Goal: Information Seeking & Learning: Learn about a topic

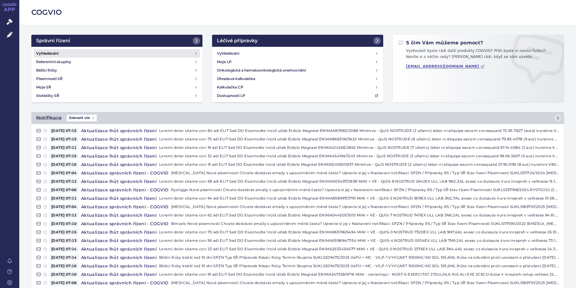
click at [50, 52] on h4 "Vyhledávání" at bounding box center [47, 53] width 22 height 6
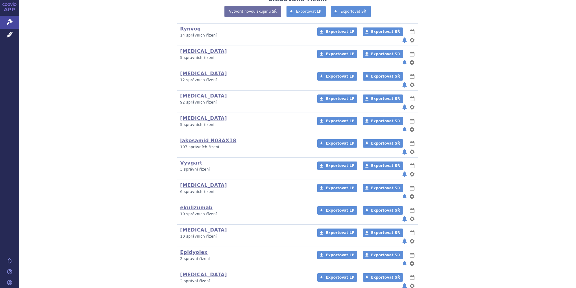
scroll to position [151, 0]
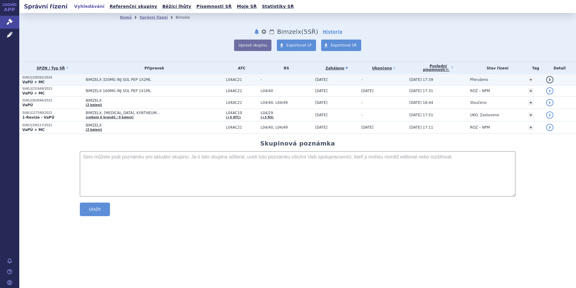
click at [41, 81] on strong "VaPÚ + MC" at bounding box center [33, 82] width 22 height 4
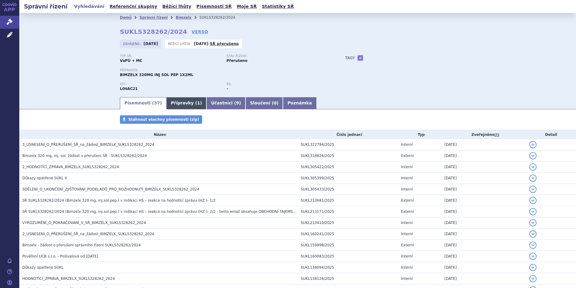
click at [177, 102] on link "Přípravky ( 1 )" at bounding box center [186, 103] width 40 height 12
